Goal: Communication & Community: Participate in discussion

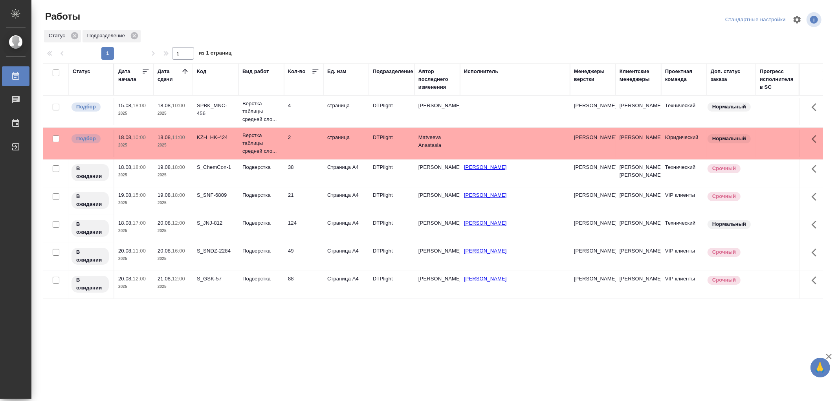
click at [266, 127] on td "Подверстка" at bounding box center [262, 111] width 46 height 31
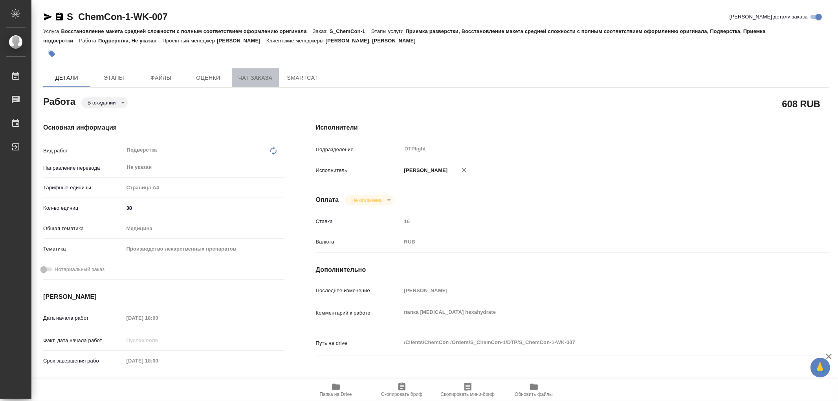
click at [268, 77] on span "Чат заказа" at bounding box center [256, 78] width 38 height 10
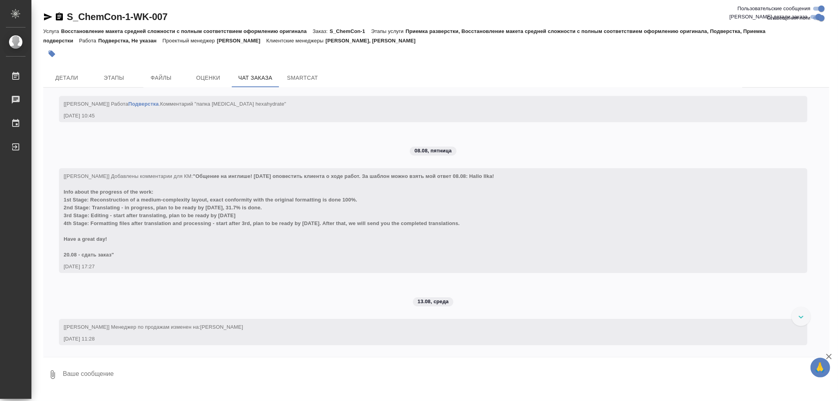
scroll to position [9940, 0]
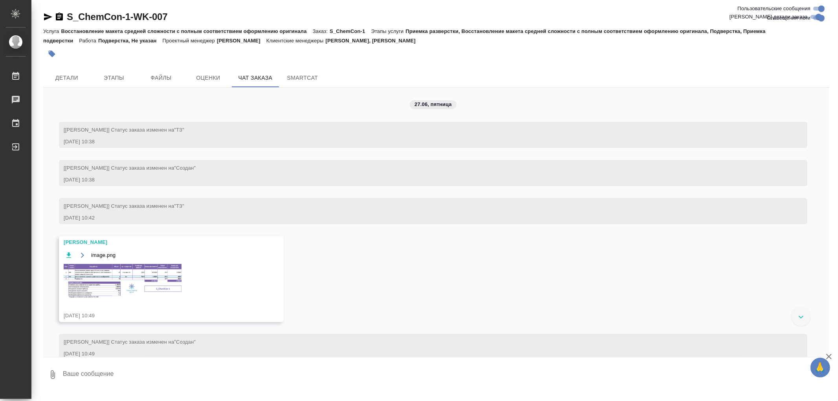
scroll to position [9940, 0]
